Goal: Task Accomplishment & Management: Use online tool/utility

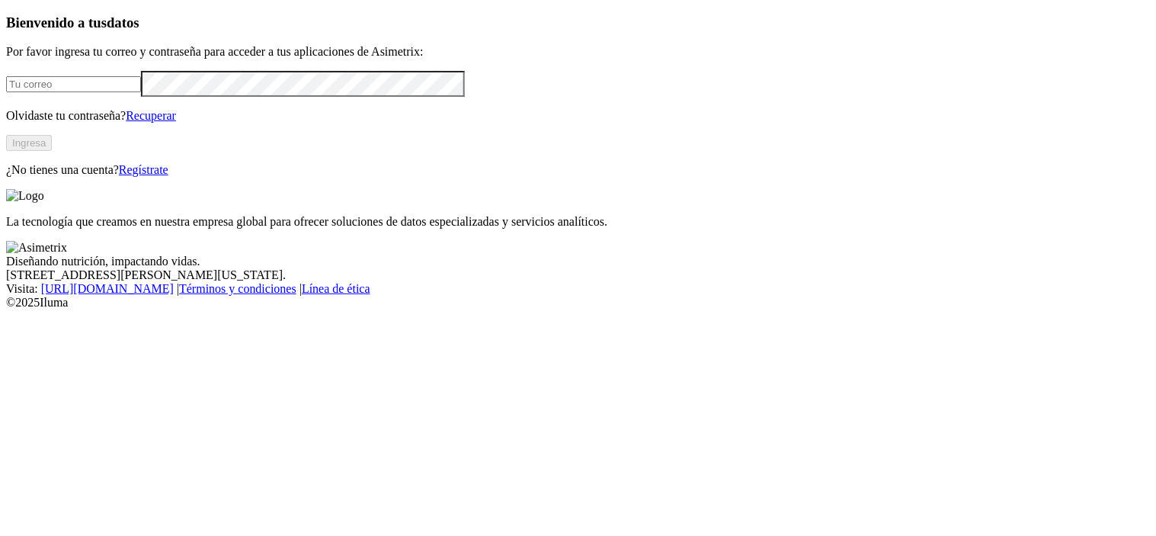
click at [141, 92] on input "email" at bounding box center [73, 84] width 135 height 16
type input "[PERSON_NAME][EMAIL_ADDRESS][PERSON_NAME][DOMAIN_NAME]"
click at [52, 151] on button "Ingresa" at bounding box center [29, 143] width 46 height 16
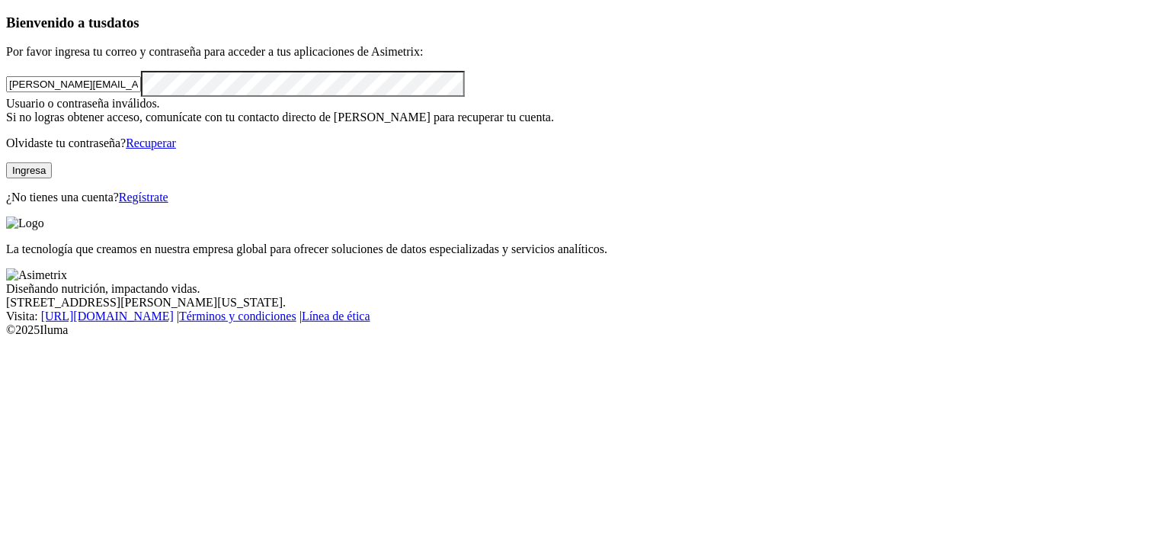
click at [52, 178] on button "Ingresa" at bounding box center [29, 170] width 46 height 16
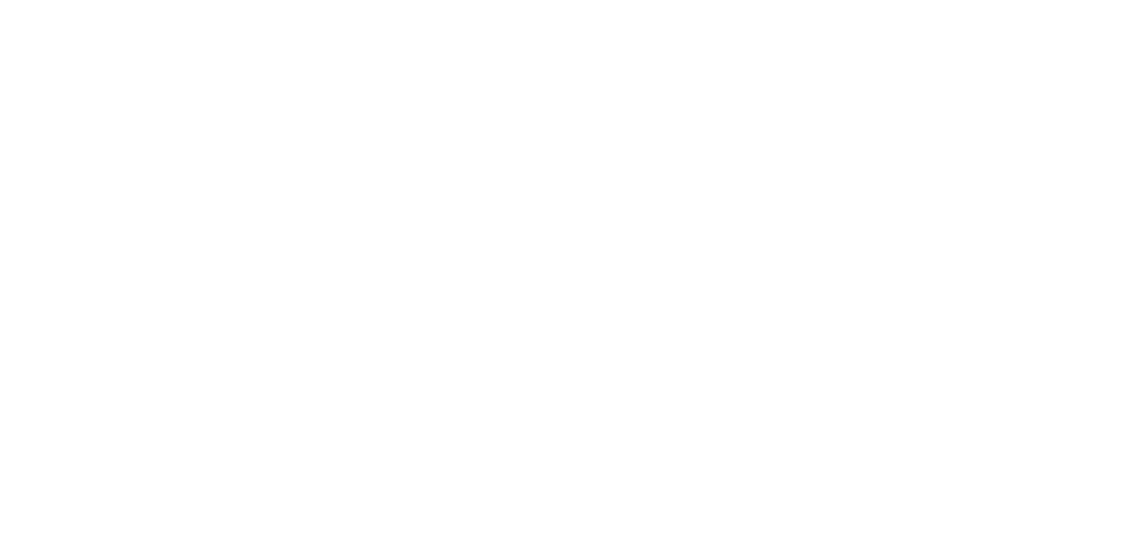
scroll to position [71, 0]
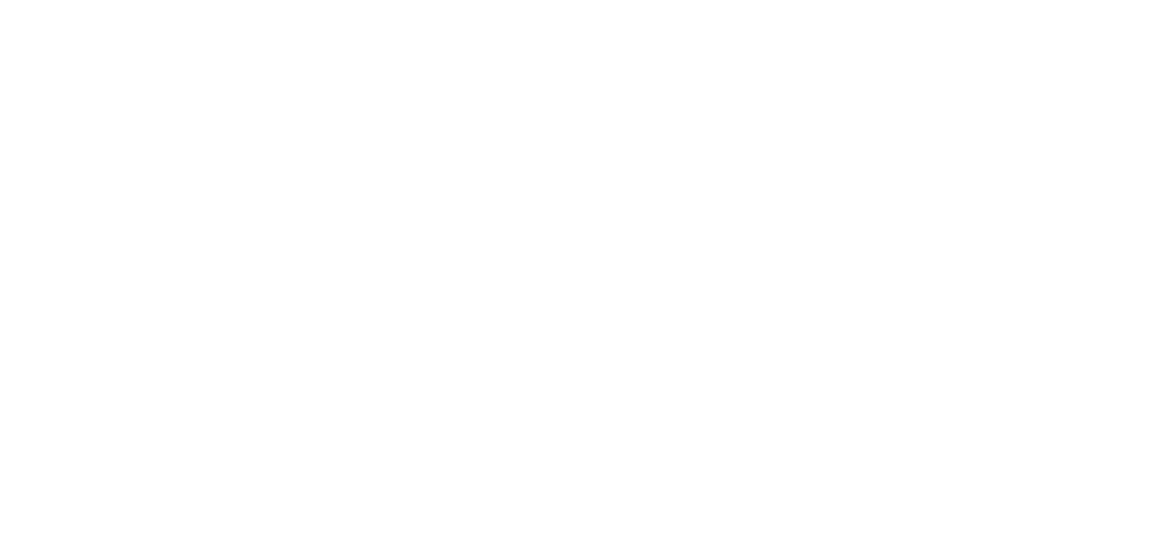
type input "JULIO 2025"
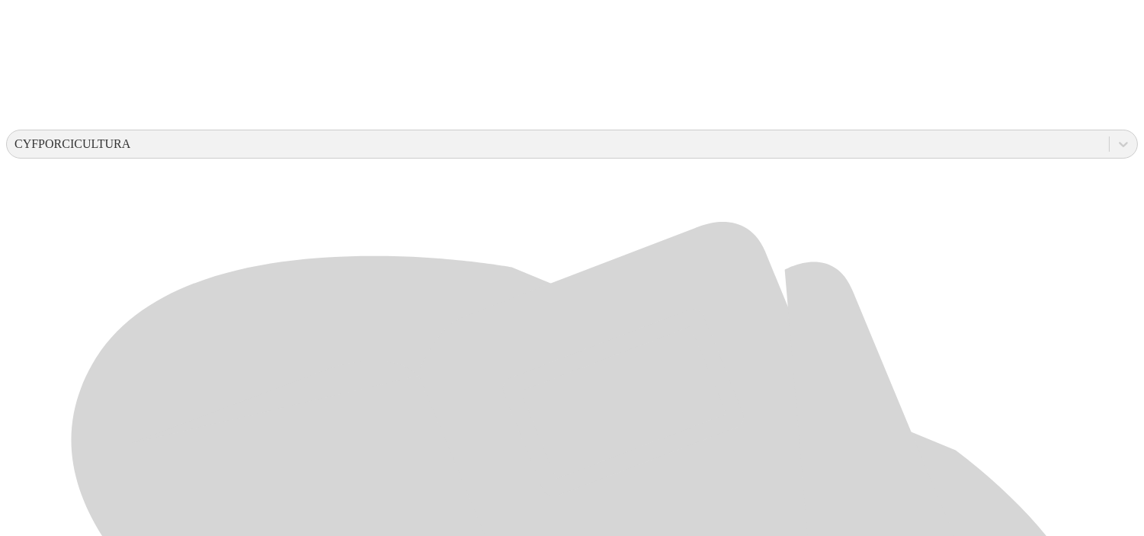
scroll to position [496, 0]
